Goal: Information Seeking & Learning: Understand process/instructions

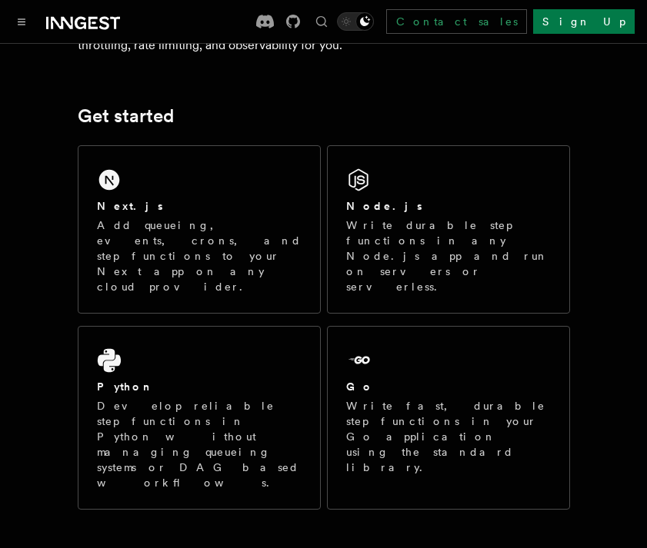
scroll to position [207, 0]
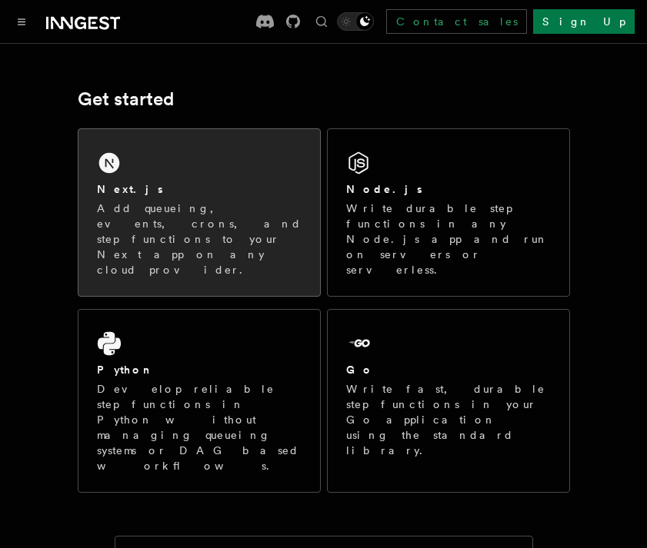
click at [174, 175] on div "Next.js Add queueing, events, crons, and step functions to your Next app on any…" at bounding box center [198, 212] width 241 height 167
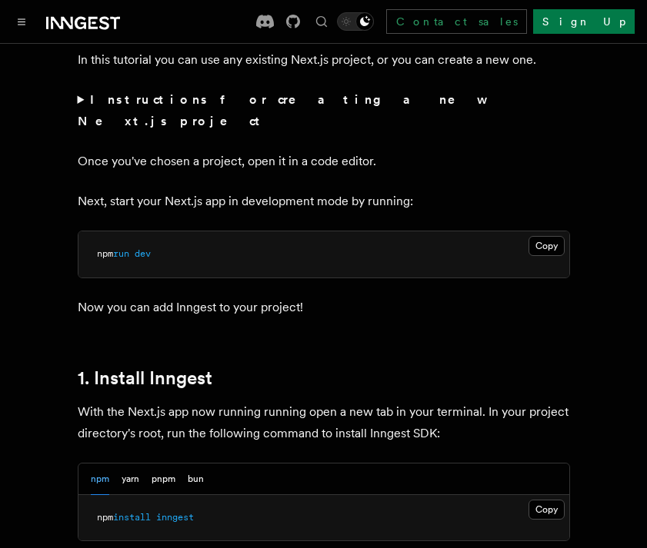
scroll to position [645, 0]
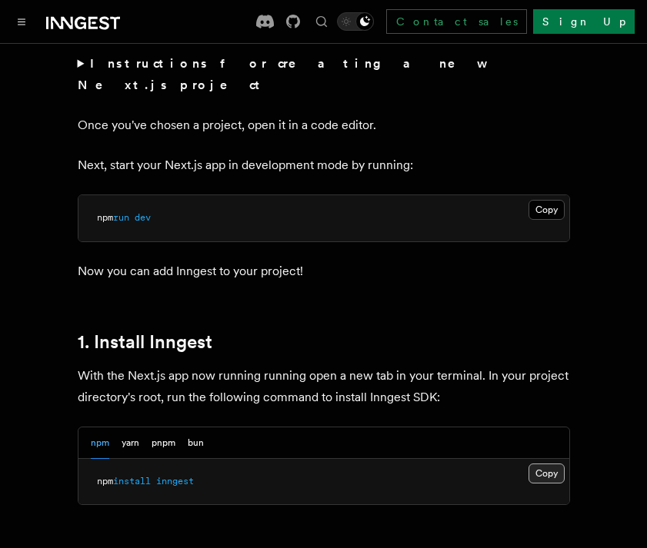
click at [541, 464] on button "Copy Copied" at bounding box center [546, 474] width 36 height 20
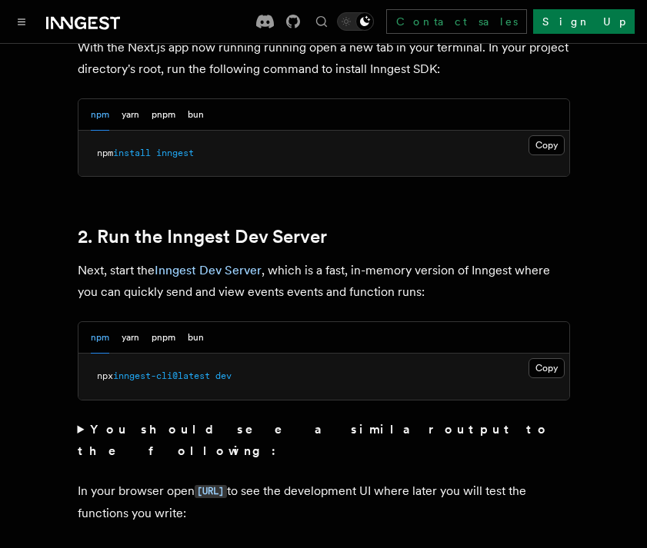
scroll to position [976, 0]
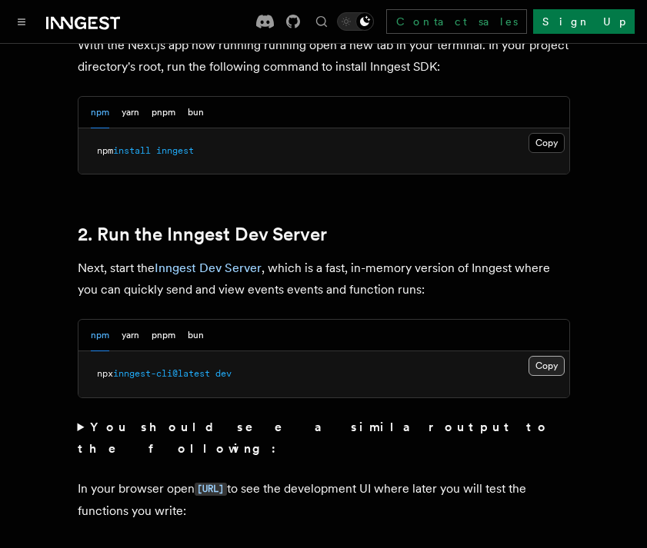
click at [538, 356] on button "Copy Copied" at bounding box center [546, 366] width 36 height 20
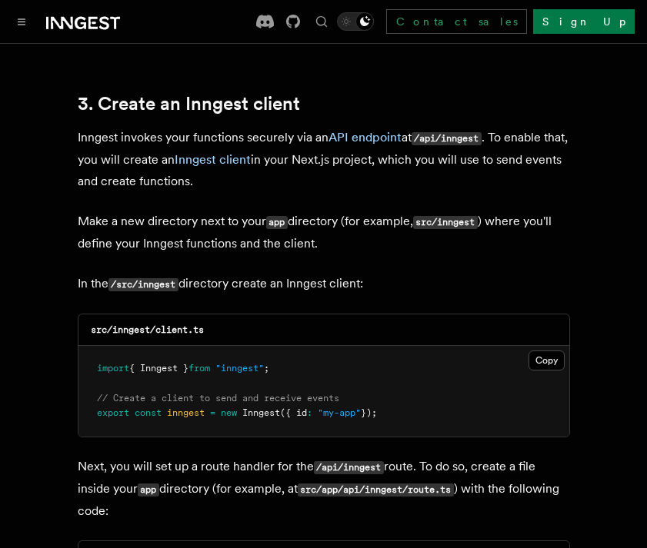
scroll to position [1792, 0]
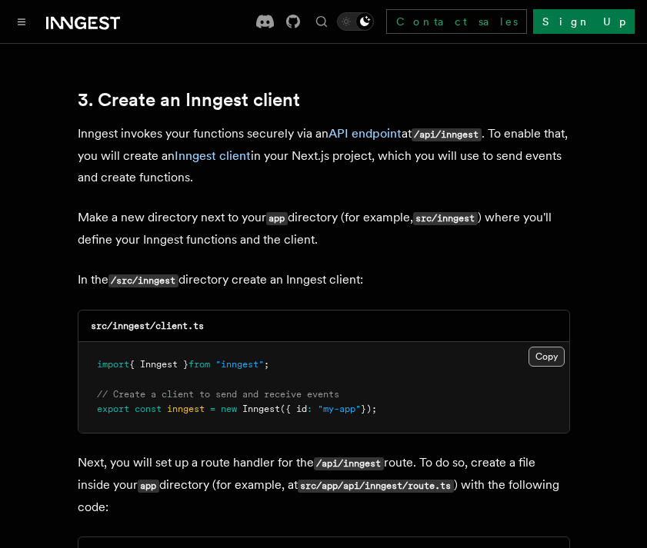
click at [554, 347] on button "Copy Copied" at bounding box center [546, 357] width 36 height 20
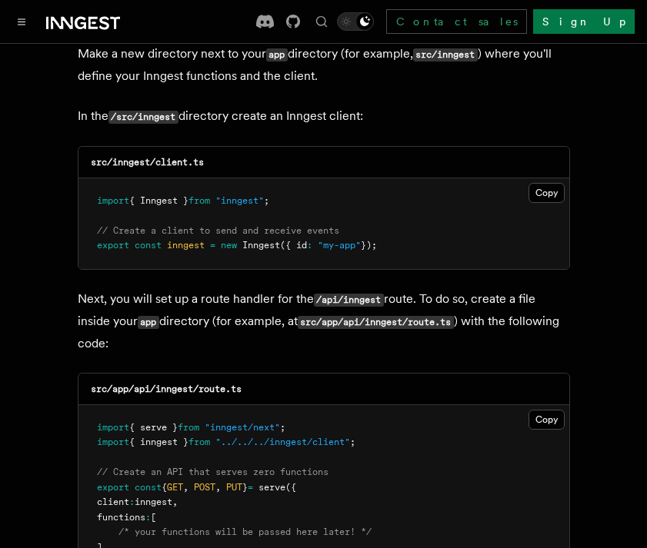
scroll to position [1975, 0]
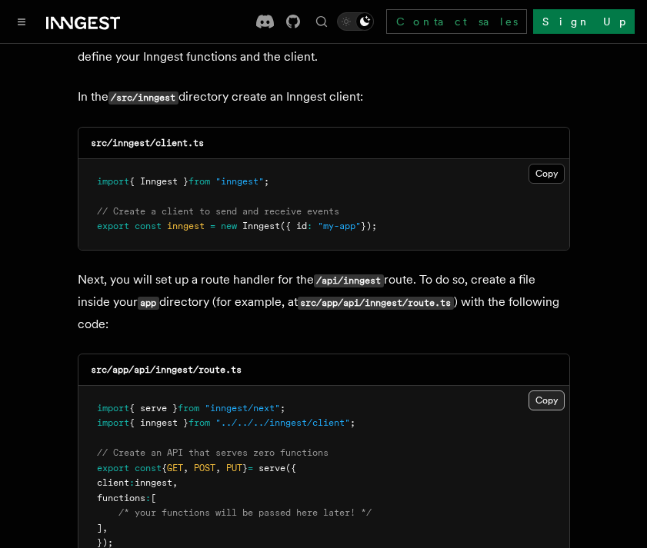
click at [548, 391] on button "Copy Copied" at bounding box center [546, 401] width 36 height 20
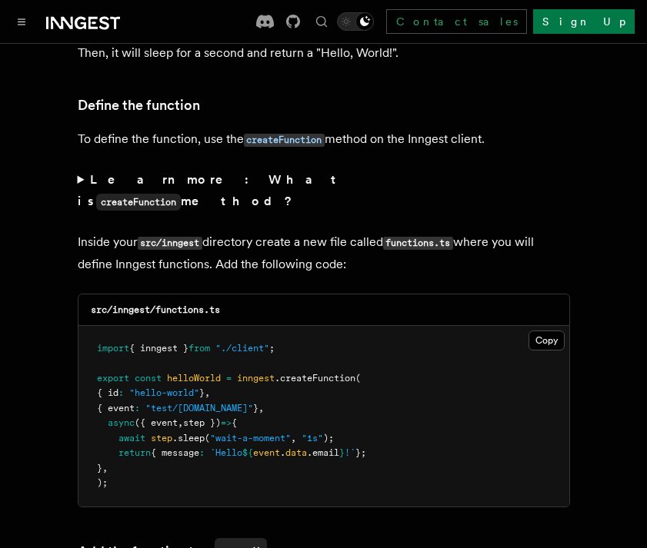
scroll to position [2634, 0]
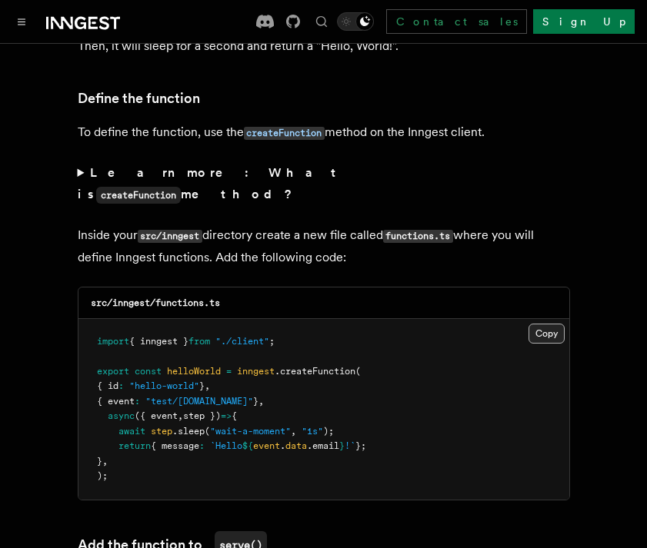
click at [544, 324] on button "Copy Copied" at bounding box center [546, 334] width 36 height 20
